Goal: Find contact information: Find contact information

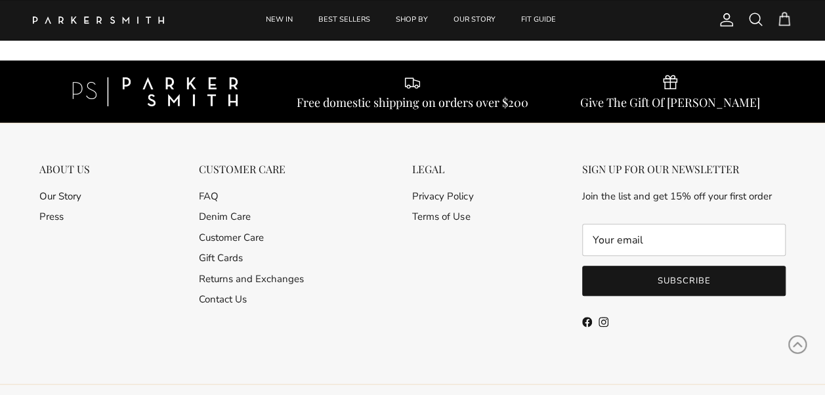
scroll to position [3083, 0]
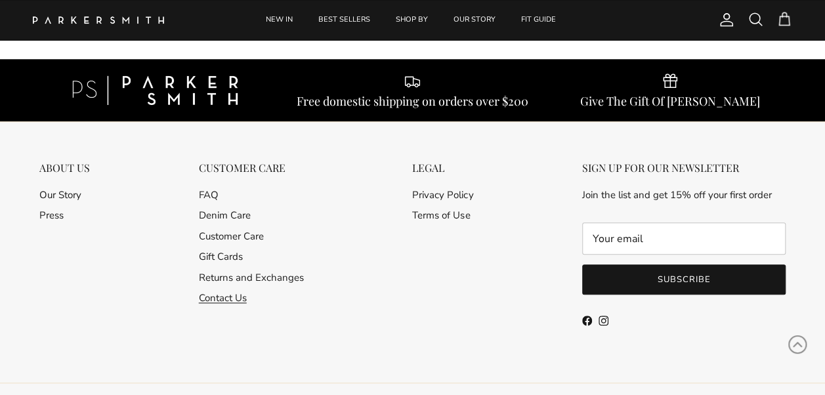
click at [227, 295] on link "Contact Us" at bounding box center [223, 297] width 48 height 13
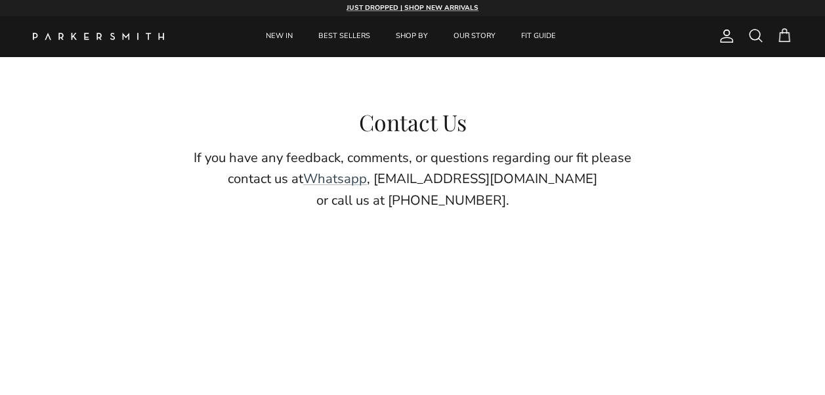
click at [315, 315] on div at bounding box center [412, 311] width 825 height 95
